Goal: Check status

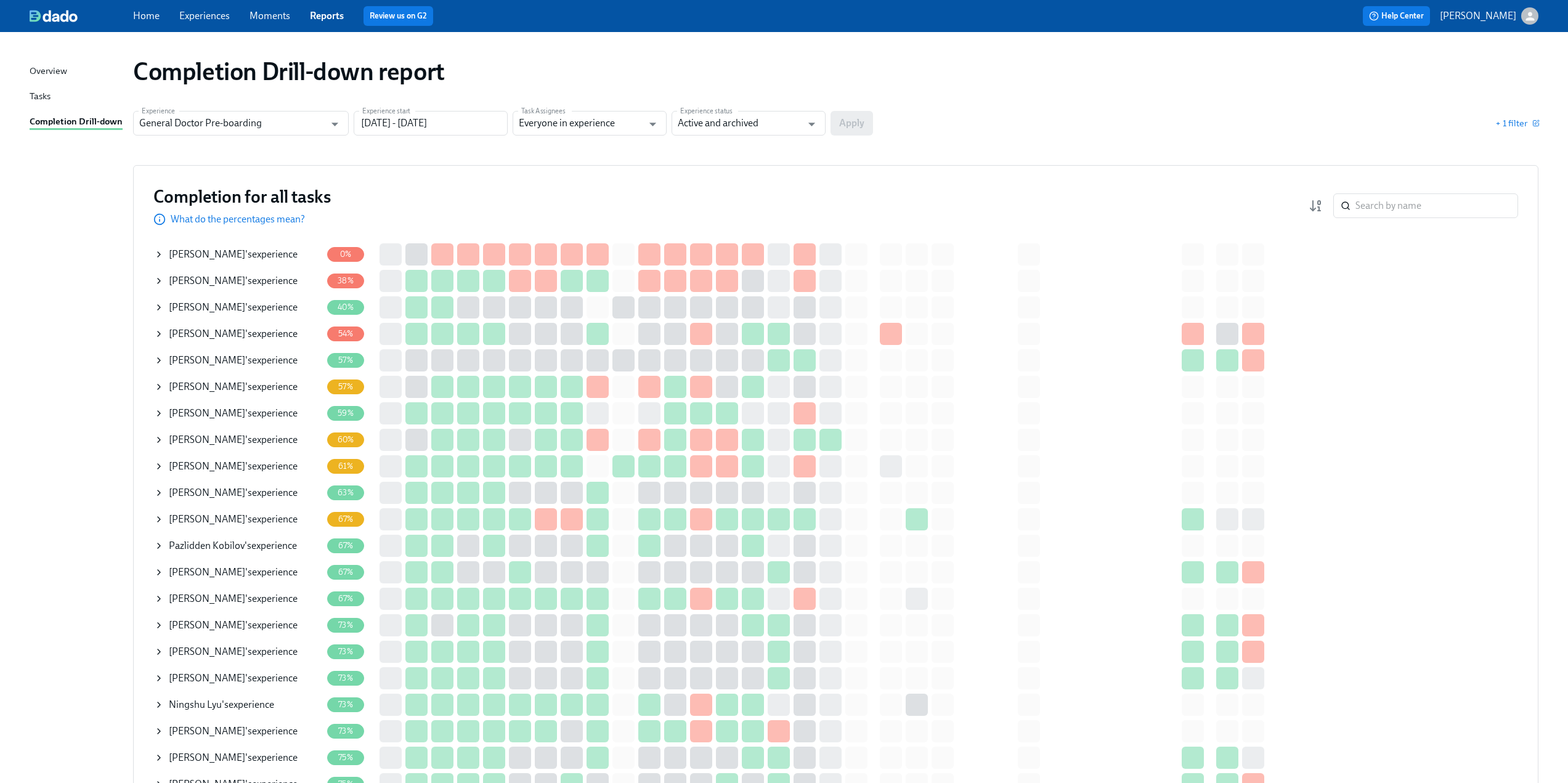
click at [155, 281] on icon at bounding box center [159, 281] width 10 height 10
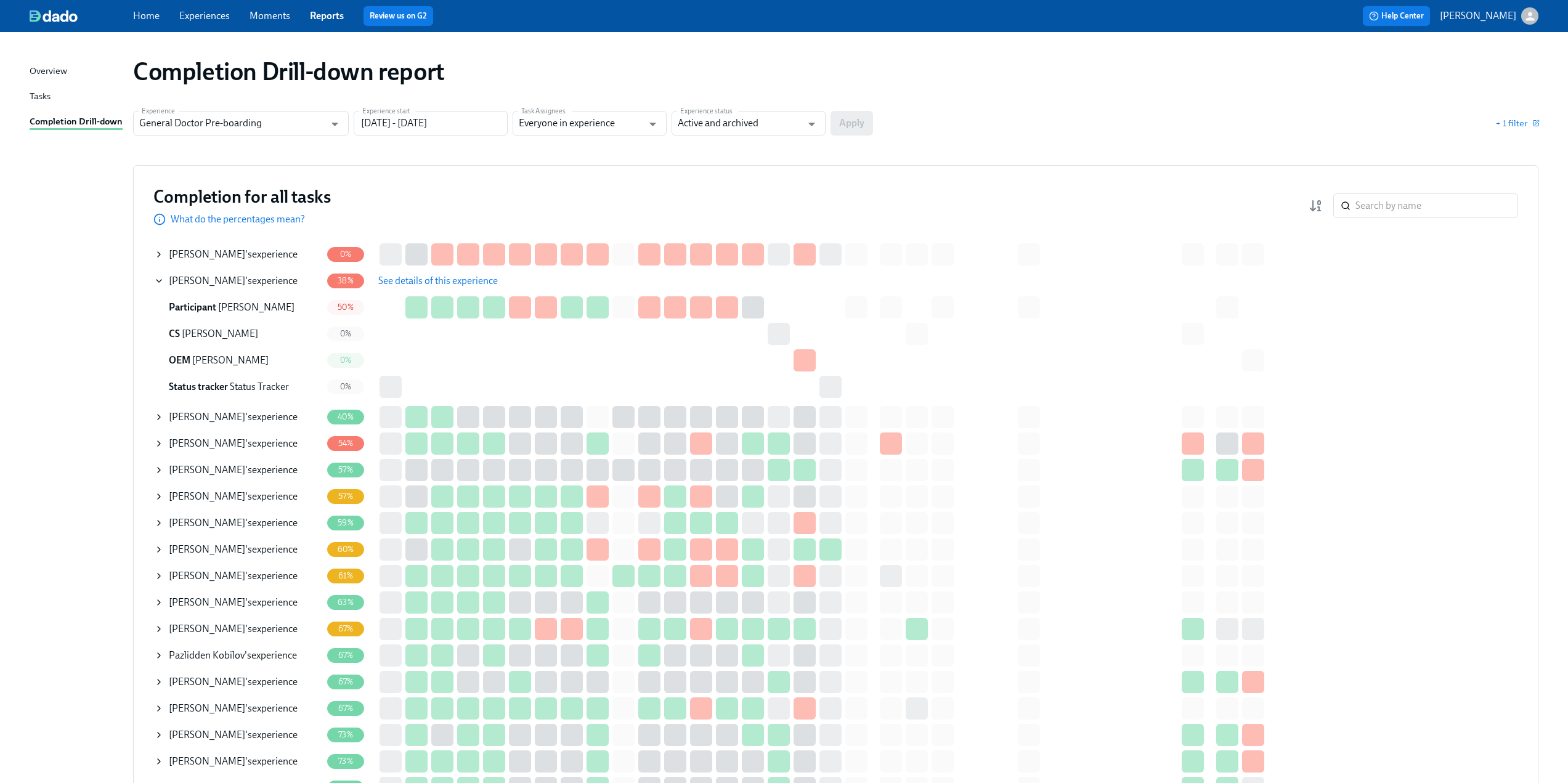
click at [436, 284] on span "See details of this experience" at bounding box center [437, 281] width 119 height 12
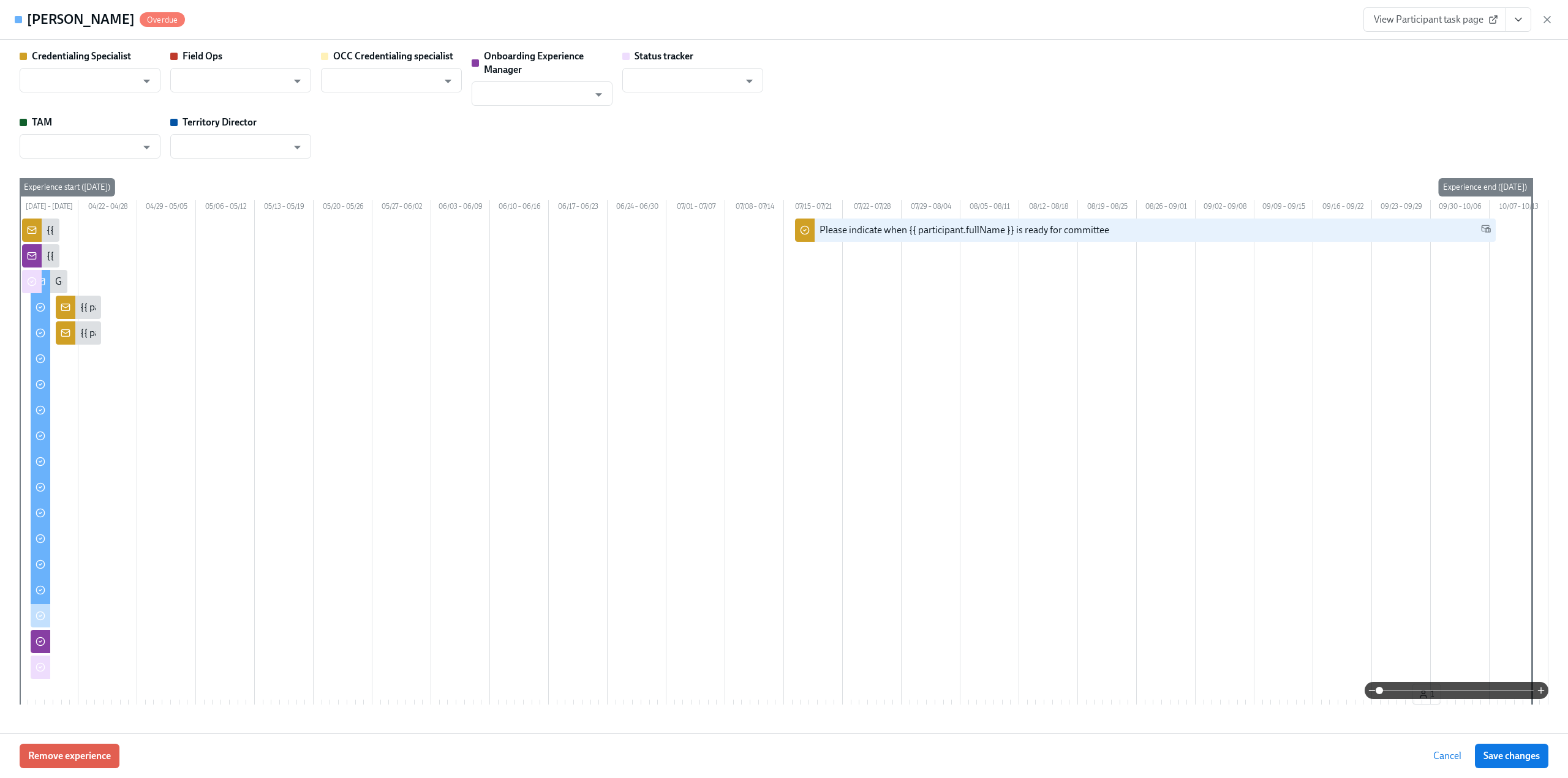
type input "[PERSON_NAME]"
type input "Status Tracker"
type input "[PERSON_NAME]"
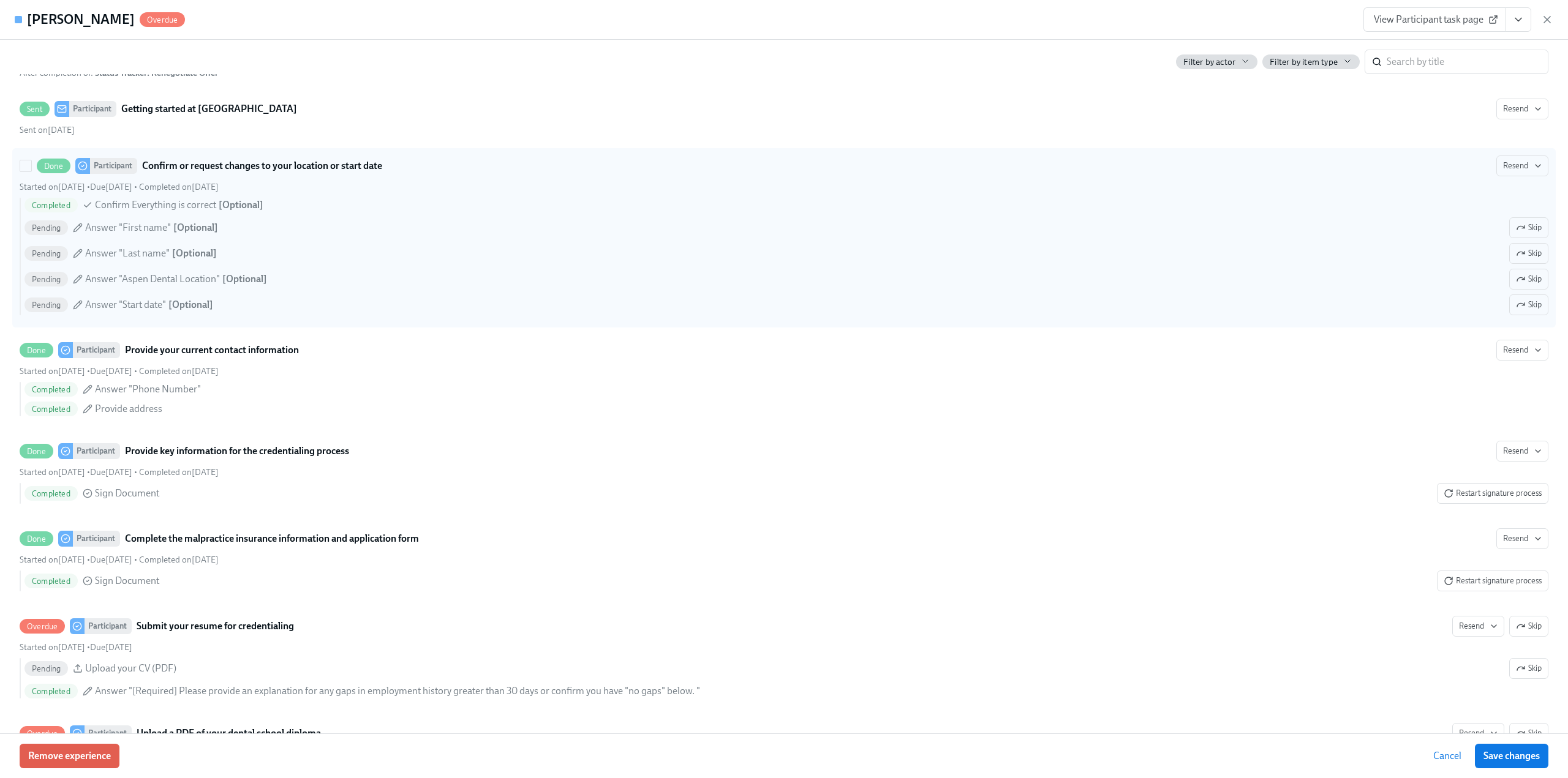
scroll to position [1041, 0]
